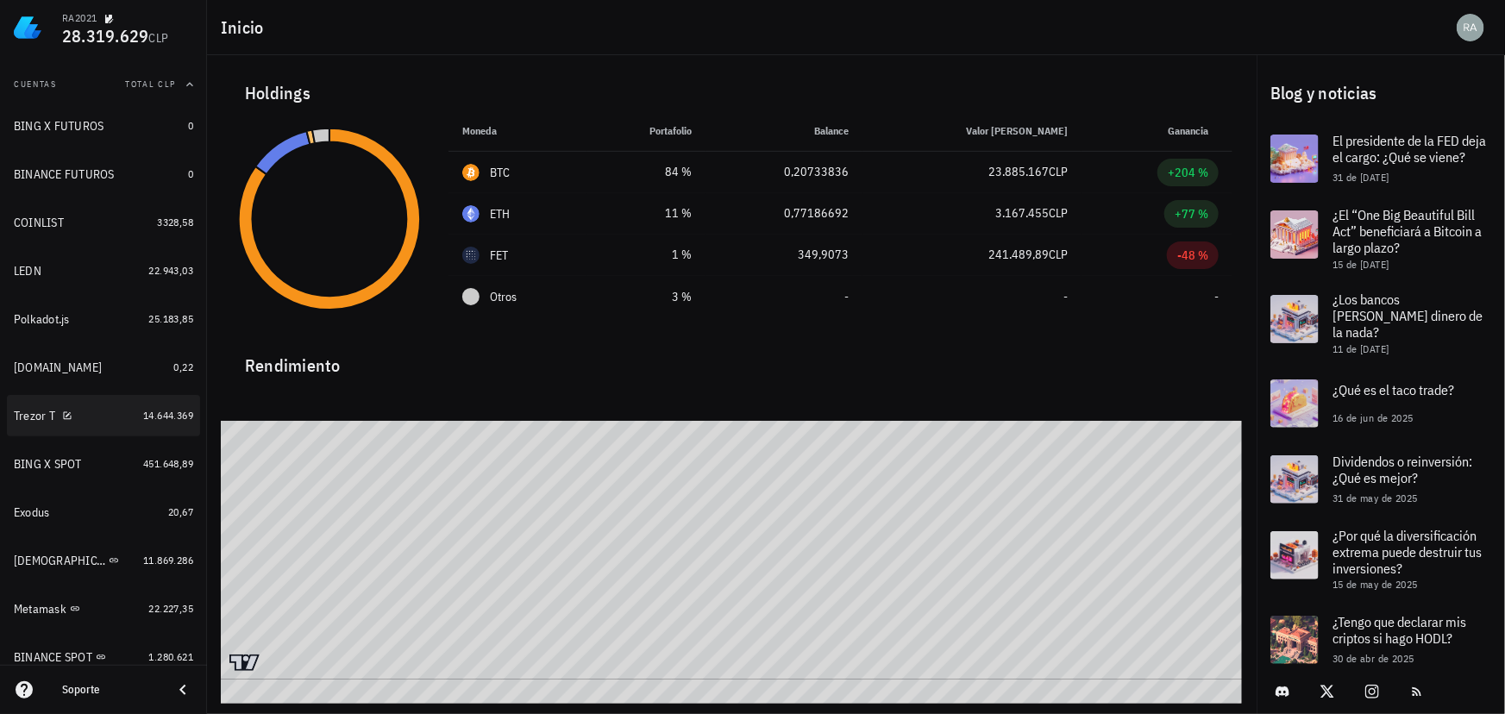
scroll to position [235, 0]
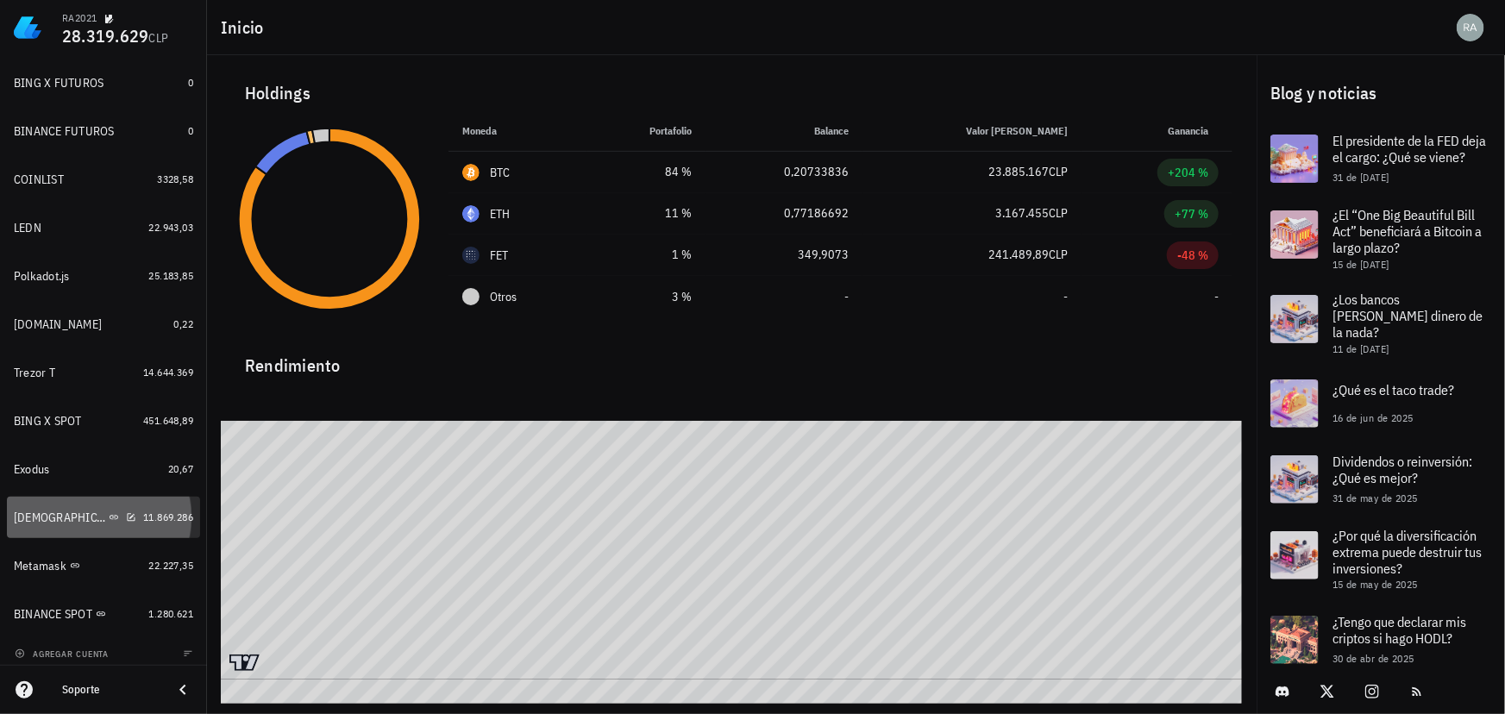
click at [19, 514] on div "[DEMOGRAPHIC_DATA]" at bounding box center [59, 518] width 91 height 15
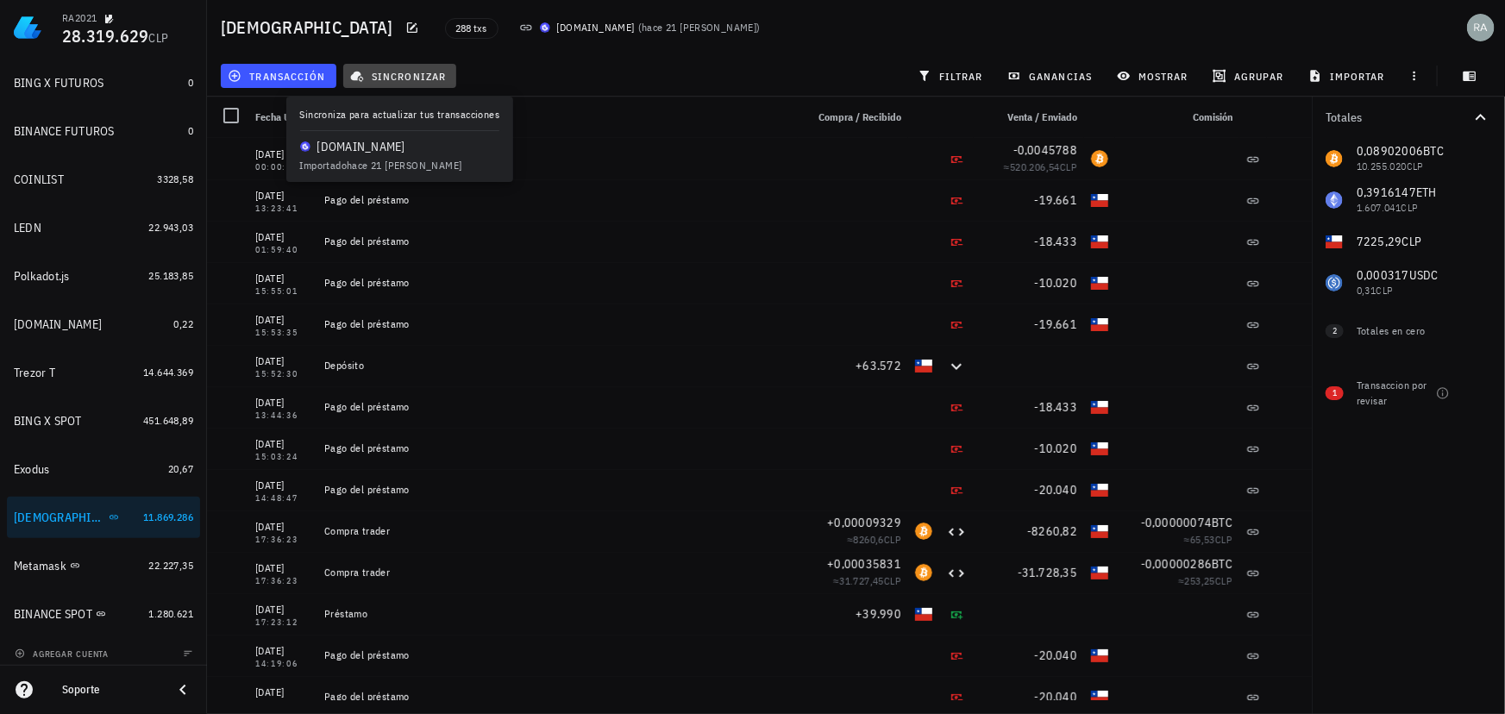
click at [407, 74] on span "sincronizar" at bounding box center [400, 76] width 92 height 14
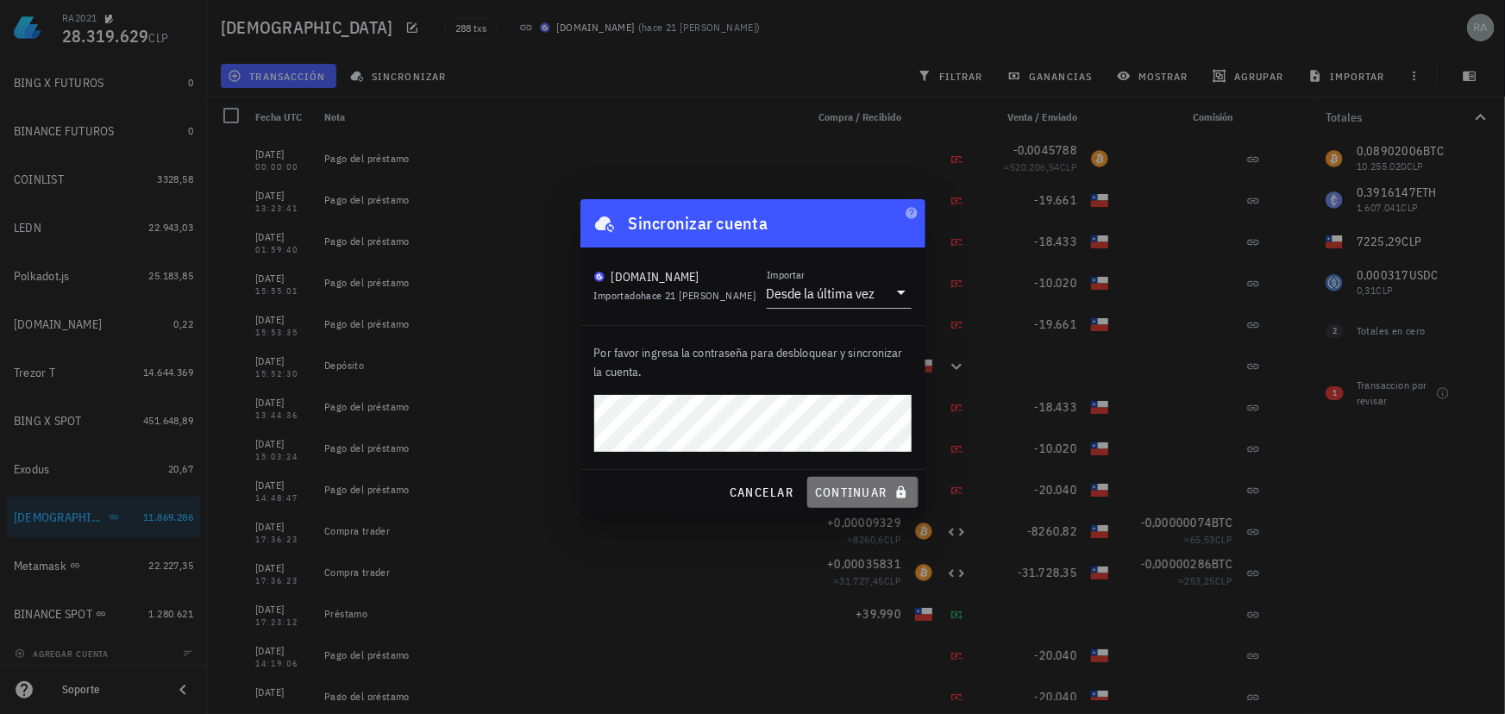
click at [861, 493] on span "continuar" at bounding box center [862, 493] width 97 height 16
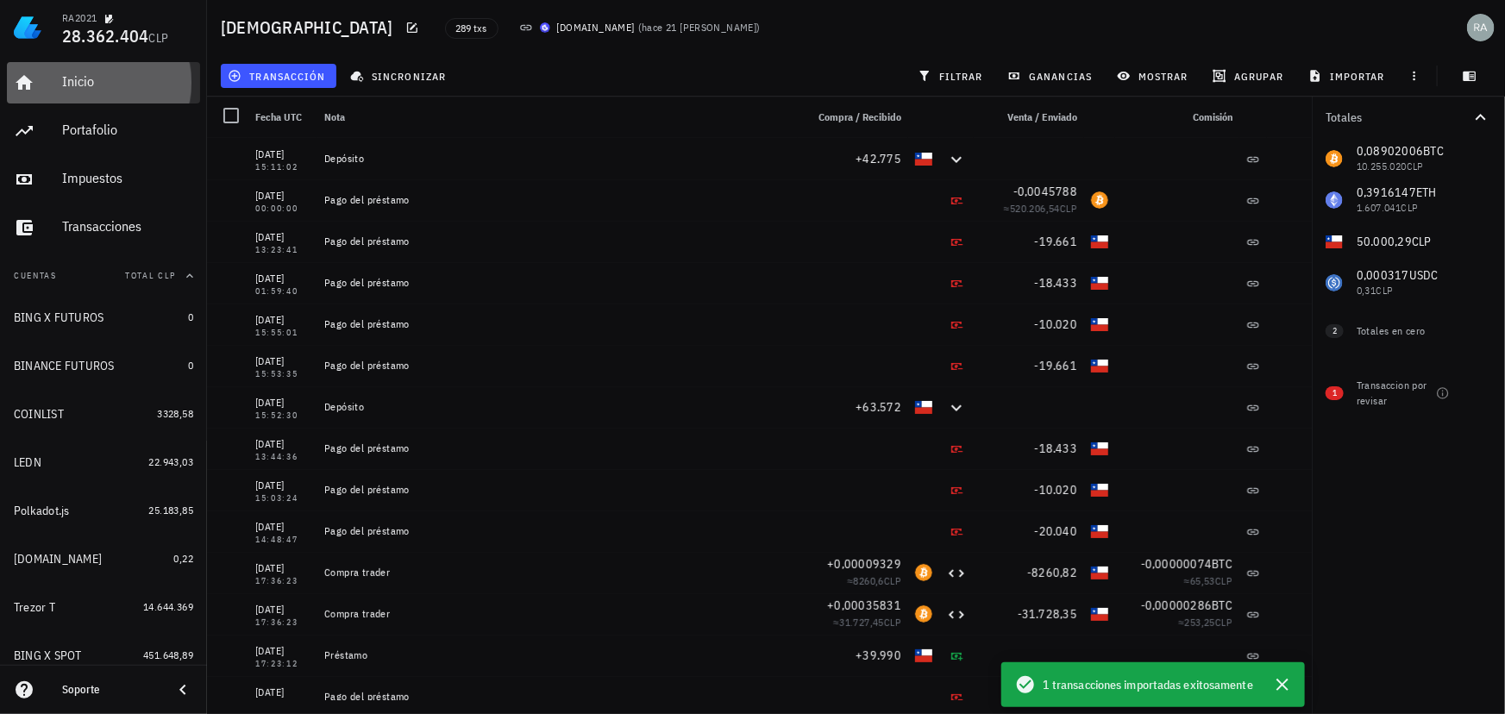
click at [81, 82] on div "Inicio" at bounding box center [127, 81] width 131 height 16
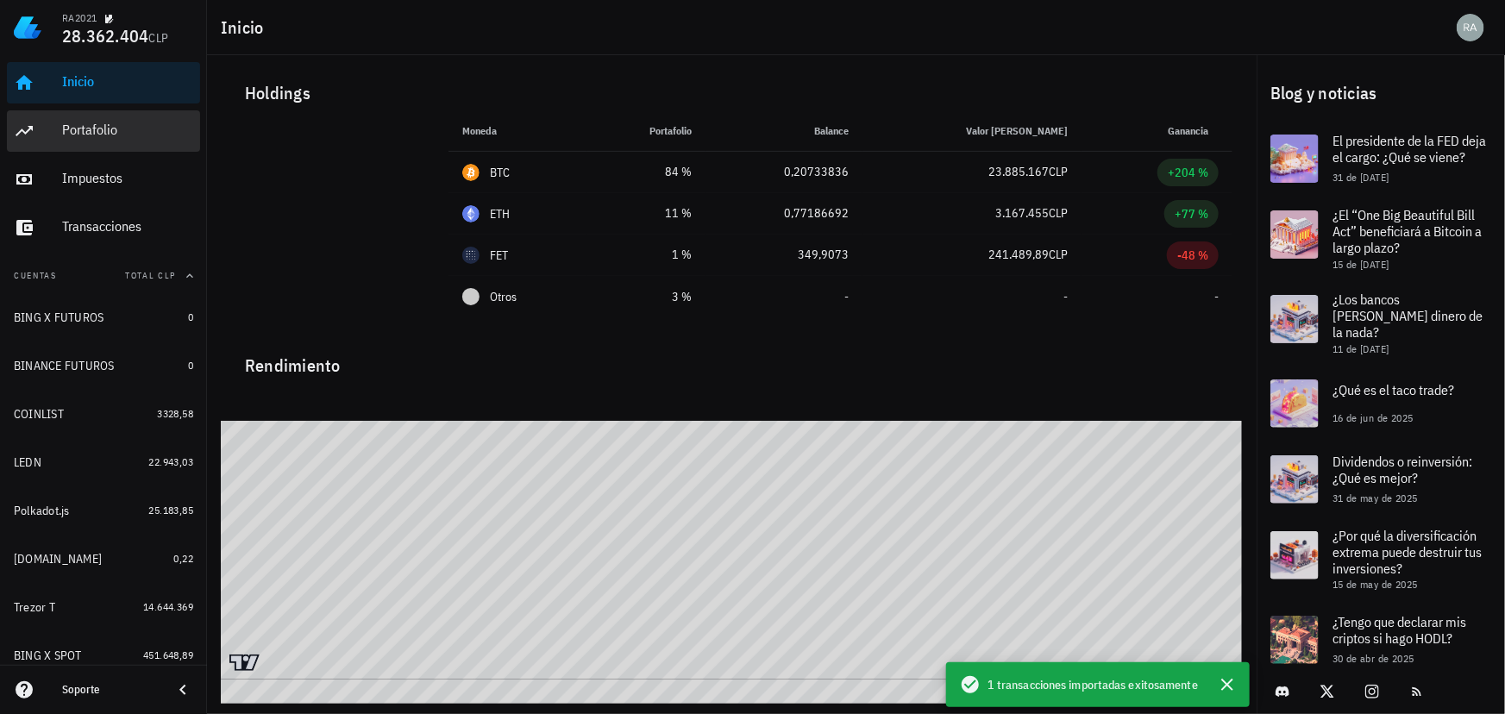
click at [111, 133] on div "Portafolio" at bounding box center [127, 130] width 131 height 16
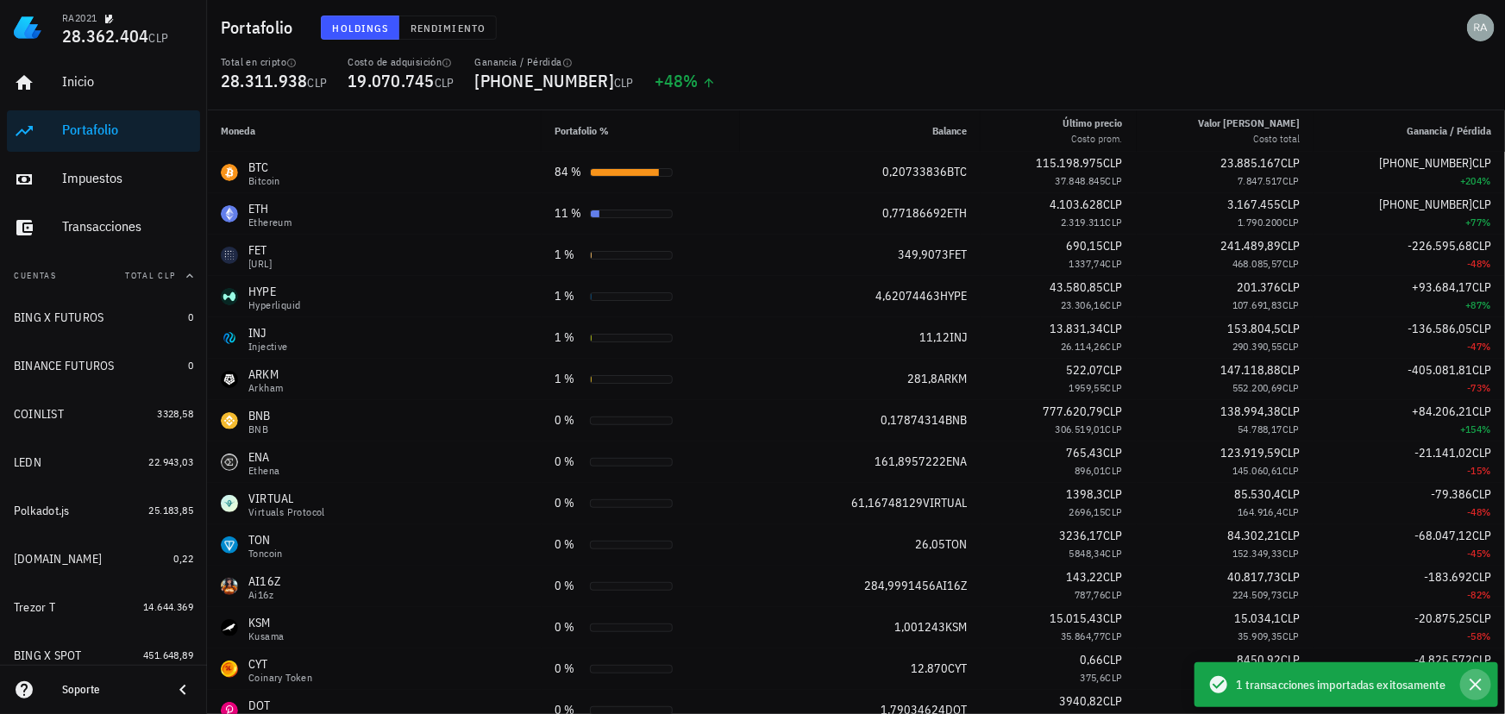
click at [1474, 681] on icon "button" at bounding box center [1476, 685] width 21 height 21
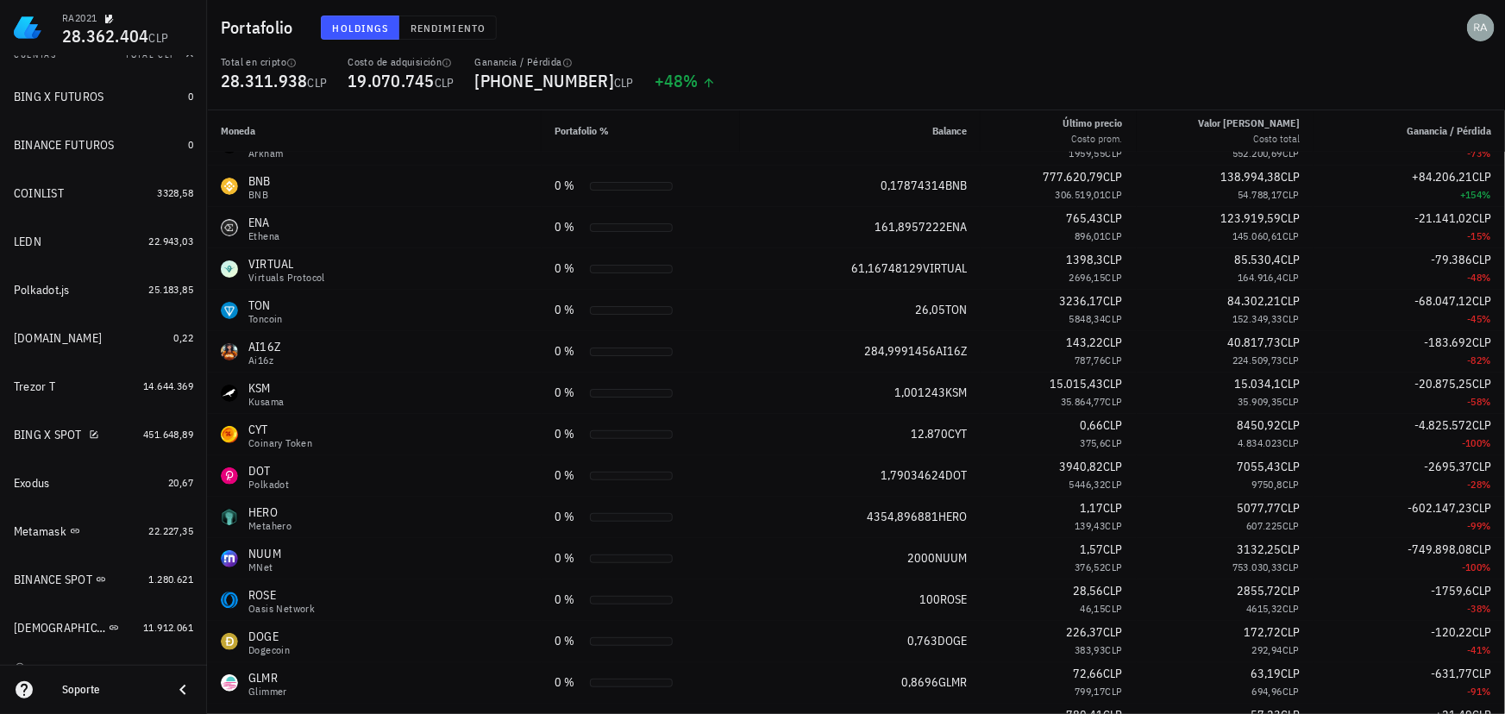
scroll to position [242, 0]
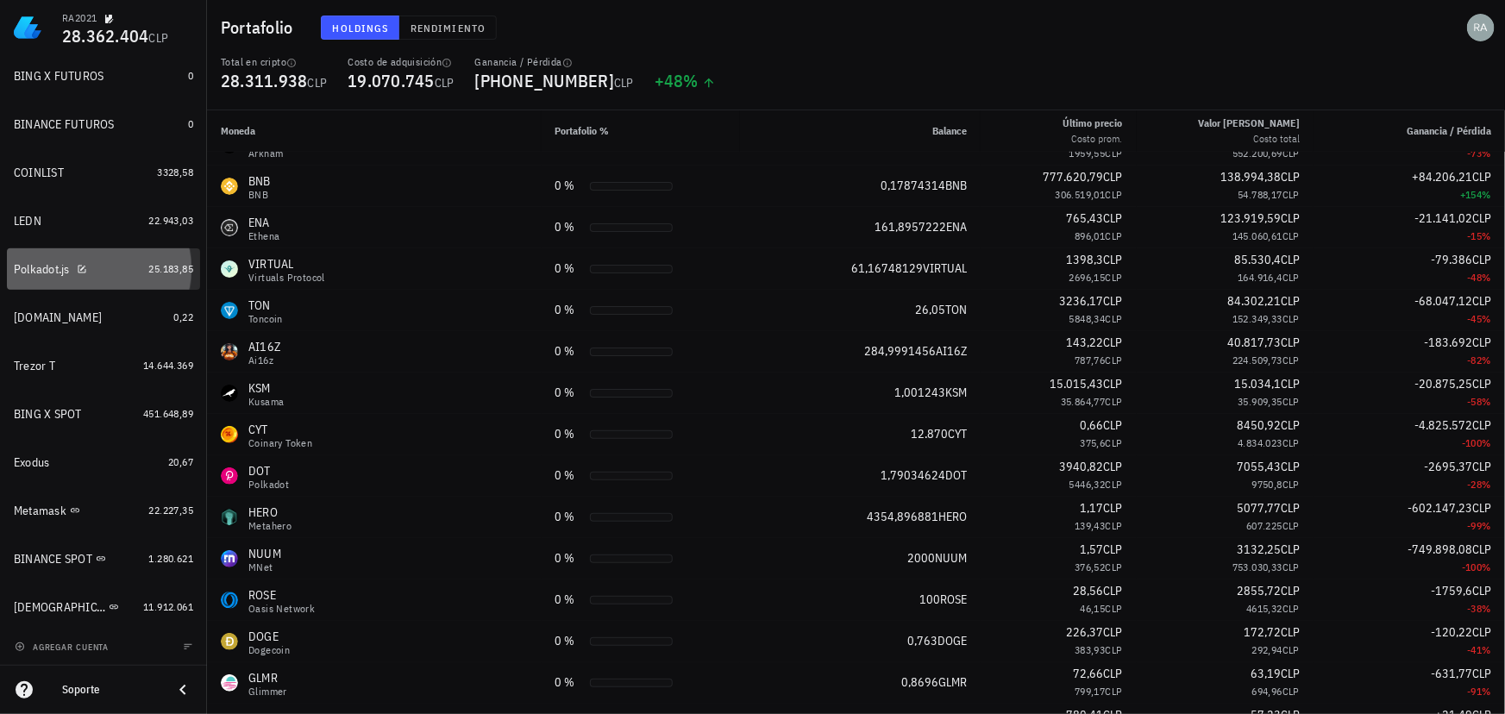
click at [47, 268] on div "Polkadot.js" at bounding box center [42, 269] width 56 height 15
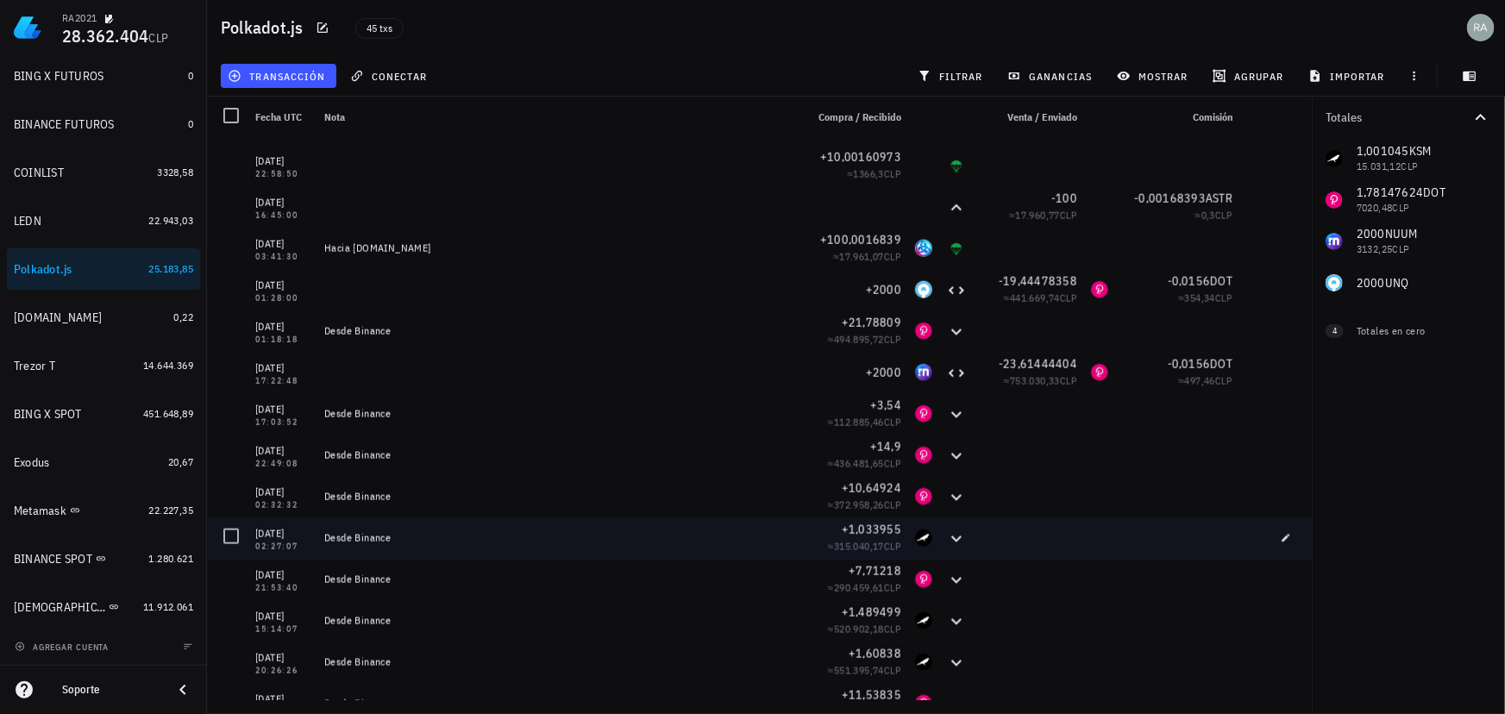
scroll to position [830, 0]
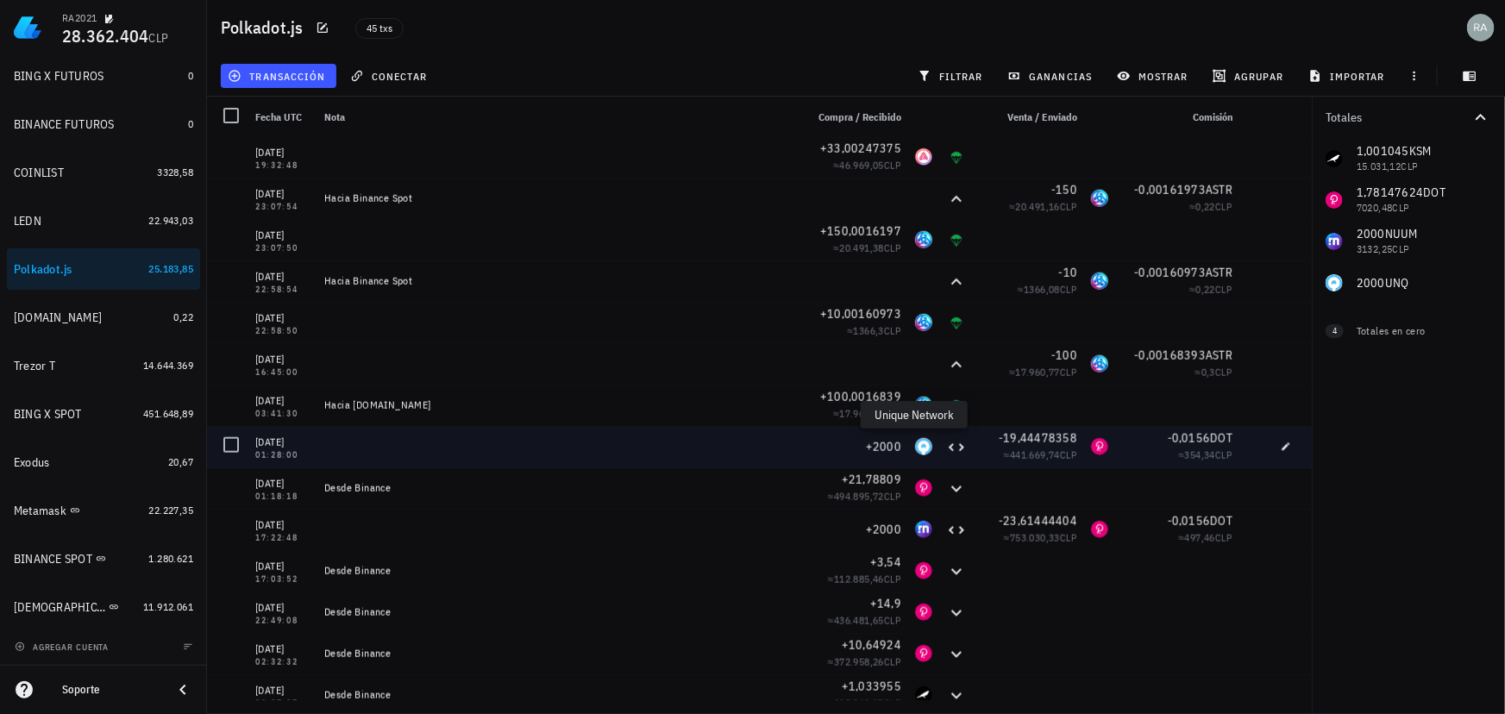
click at [916, 445] on div "UNQ-icon" at bounding box center [923, 446] width 17 height 17
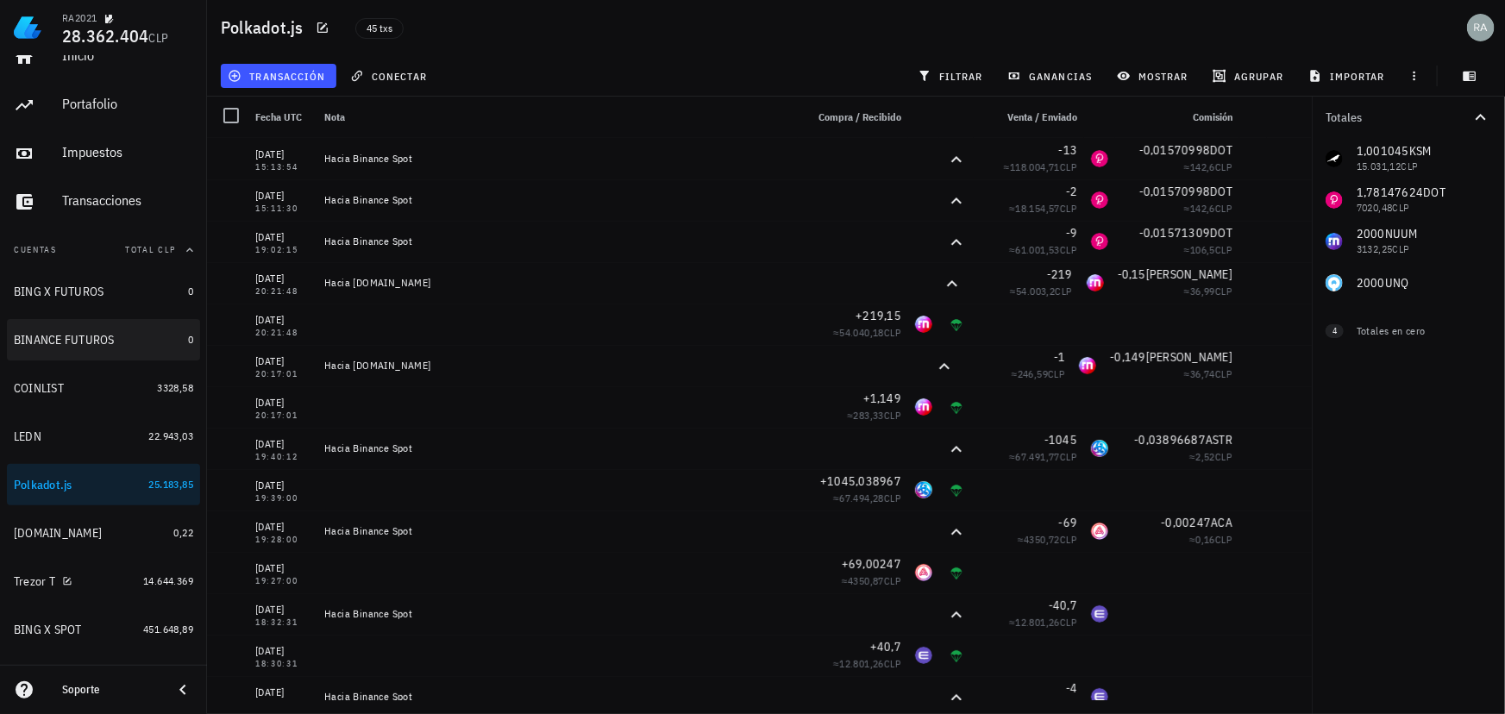
scroll to position [0, 0]
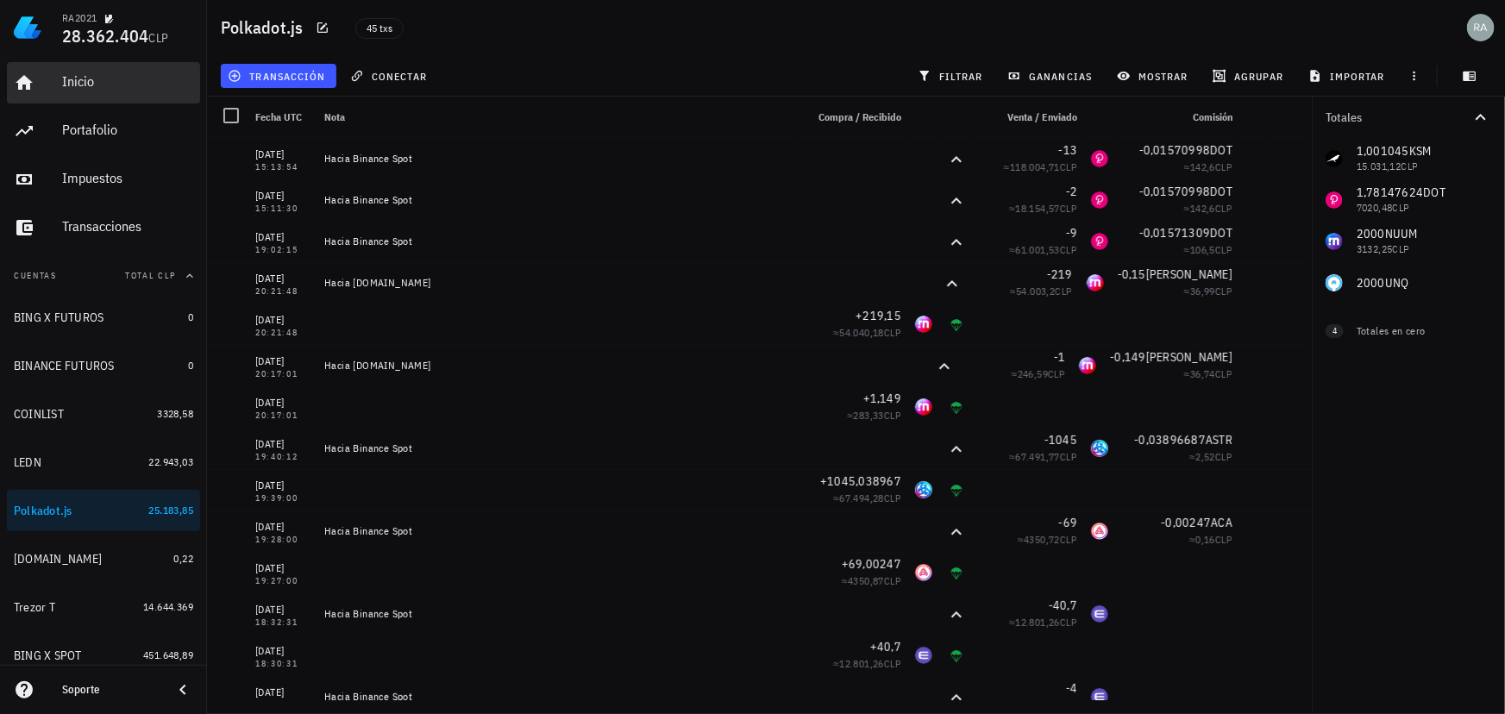
click at [78, 91] on div "Inicio" at bounding box center [127, 82] width 131 height 39
